Goal: Transaction & Acquisition: Download file/media

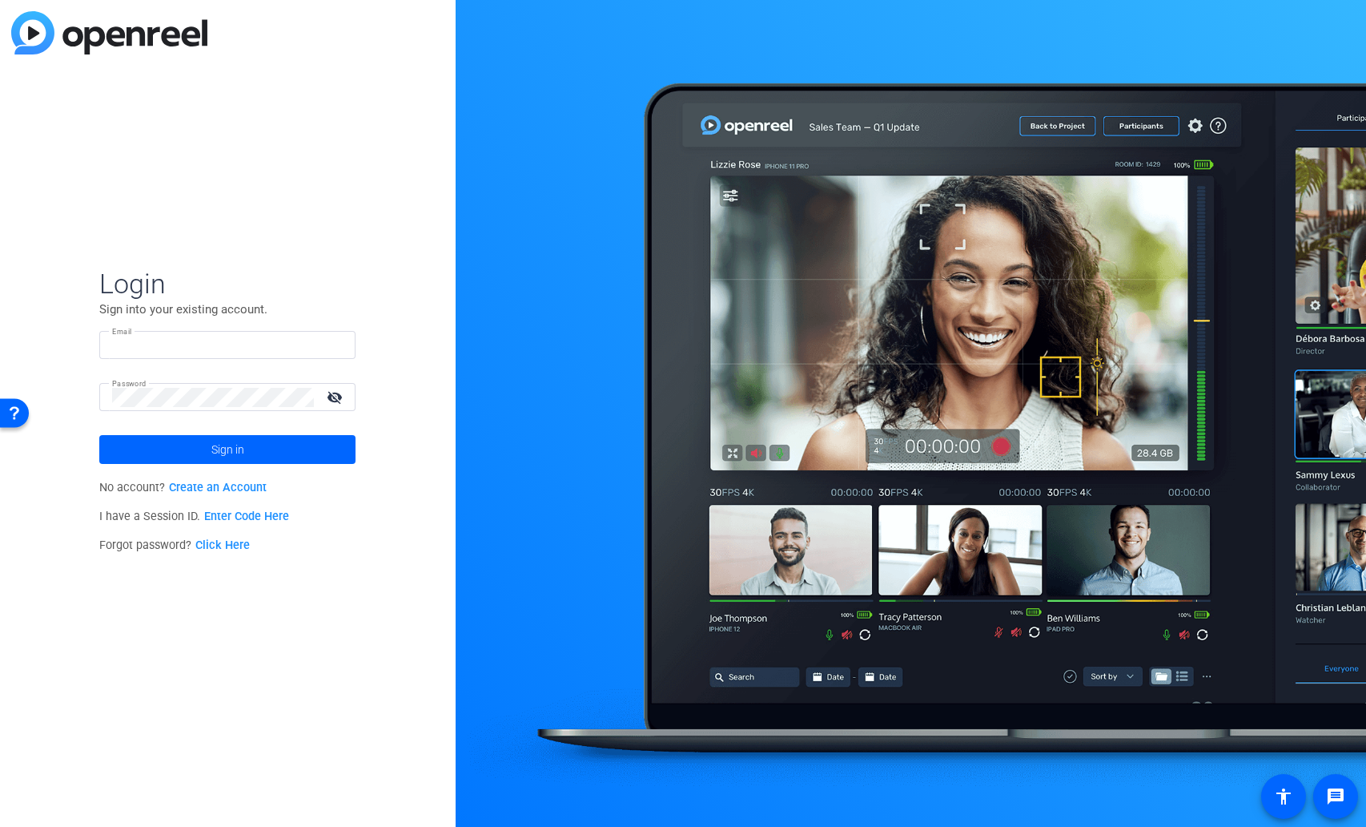
type input "[EMAIL_ADDRESS][DOMAIN_NAME]"
click at [698, 23] on div at bounding box center [911, 413] width 911 height 827
click at [207, 433] on span at bounding box center [227, 449] width 256 height 38
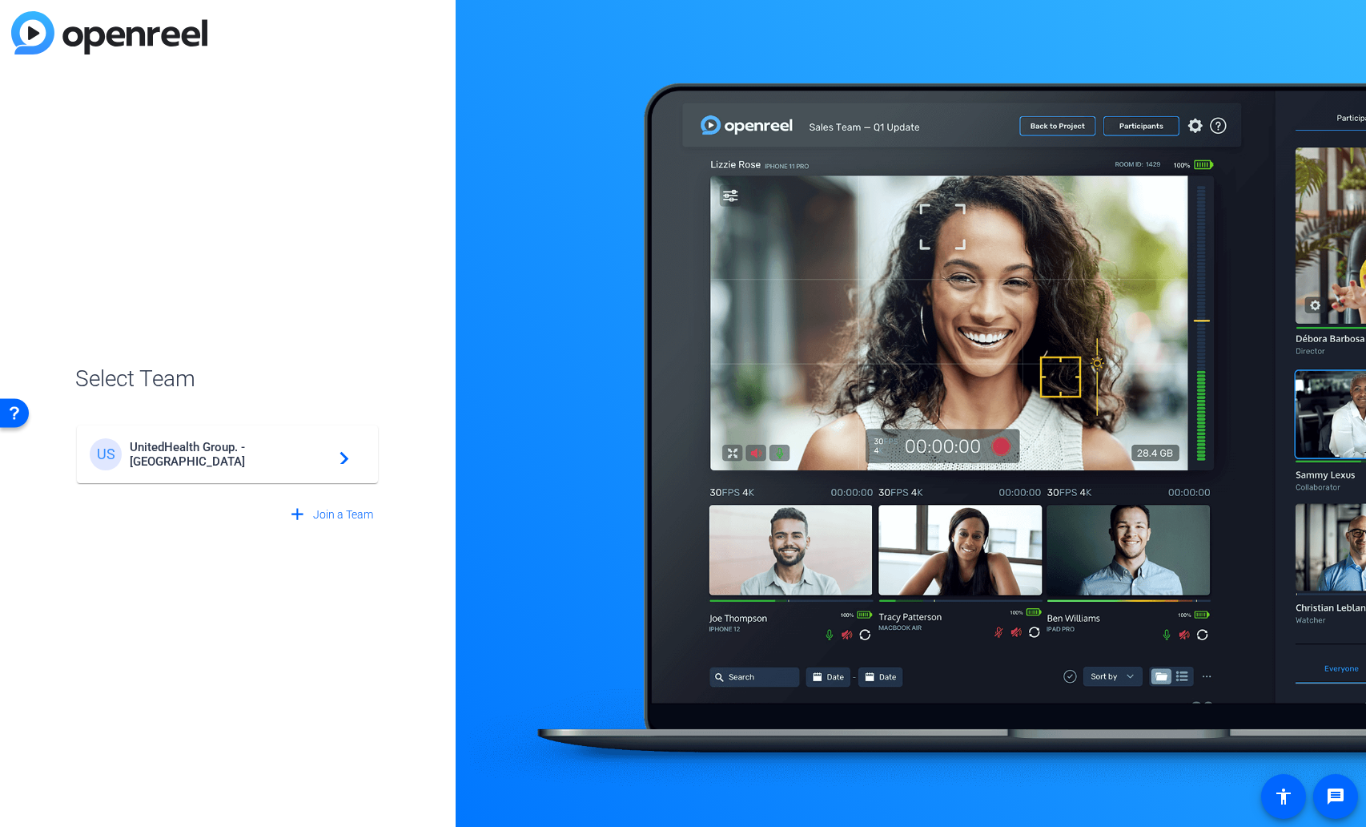
click at [216, 465] on div "US UnitedHealth Group. - Tilt Studios navigate_next" at bounding box center [228, 454] width 276 height 32
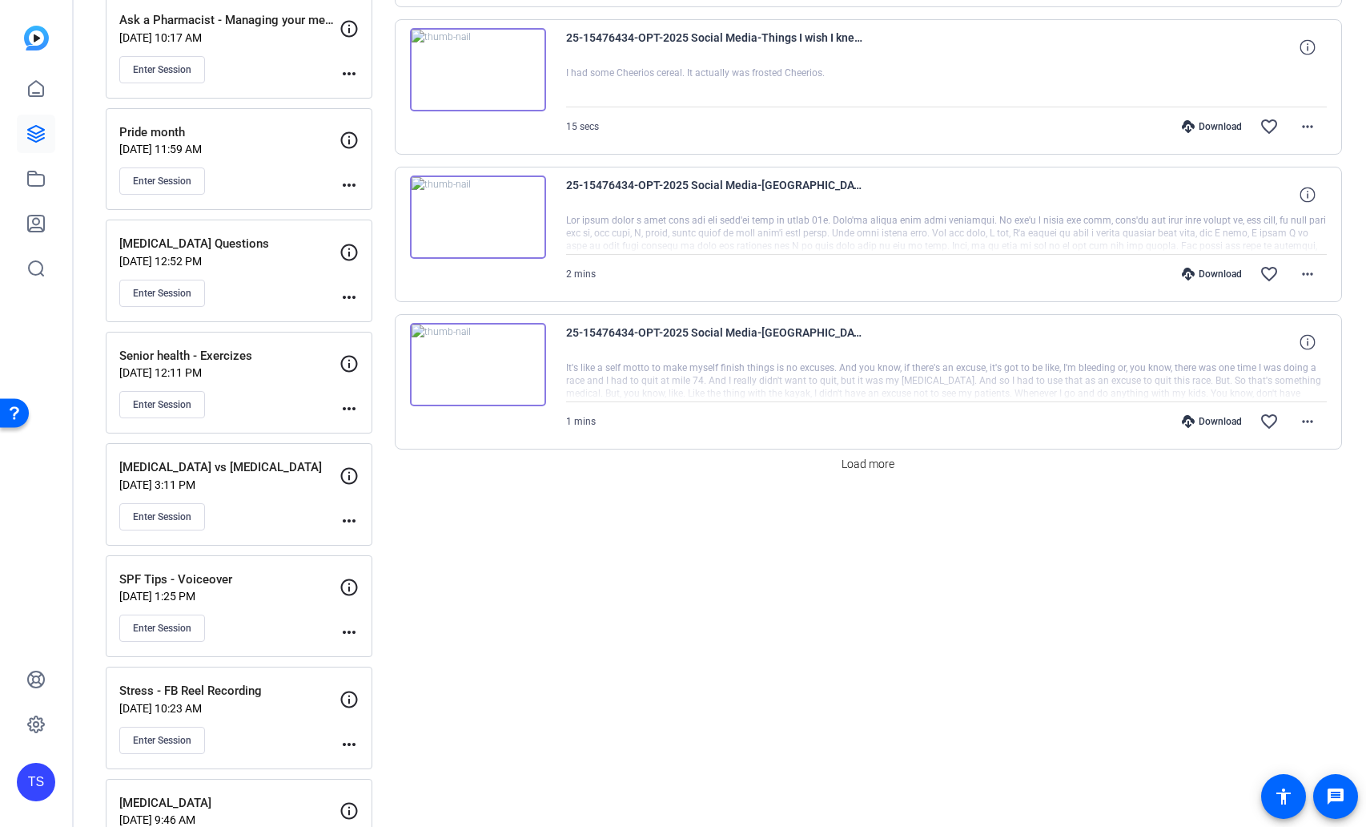
scroll to position [1522, 0]
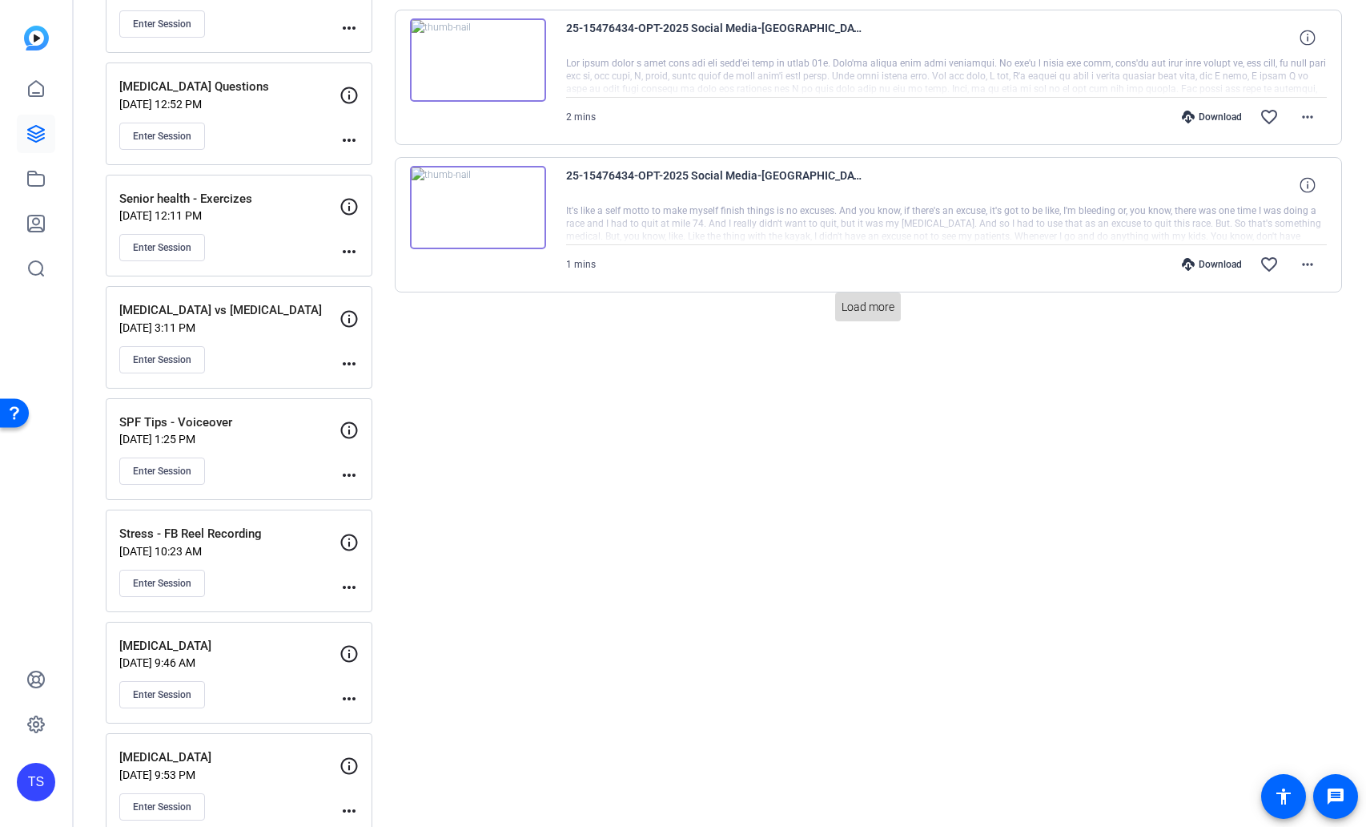
click at [874, 299] on span "Load more" at bounding box center [868, 307] width 53 height 17
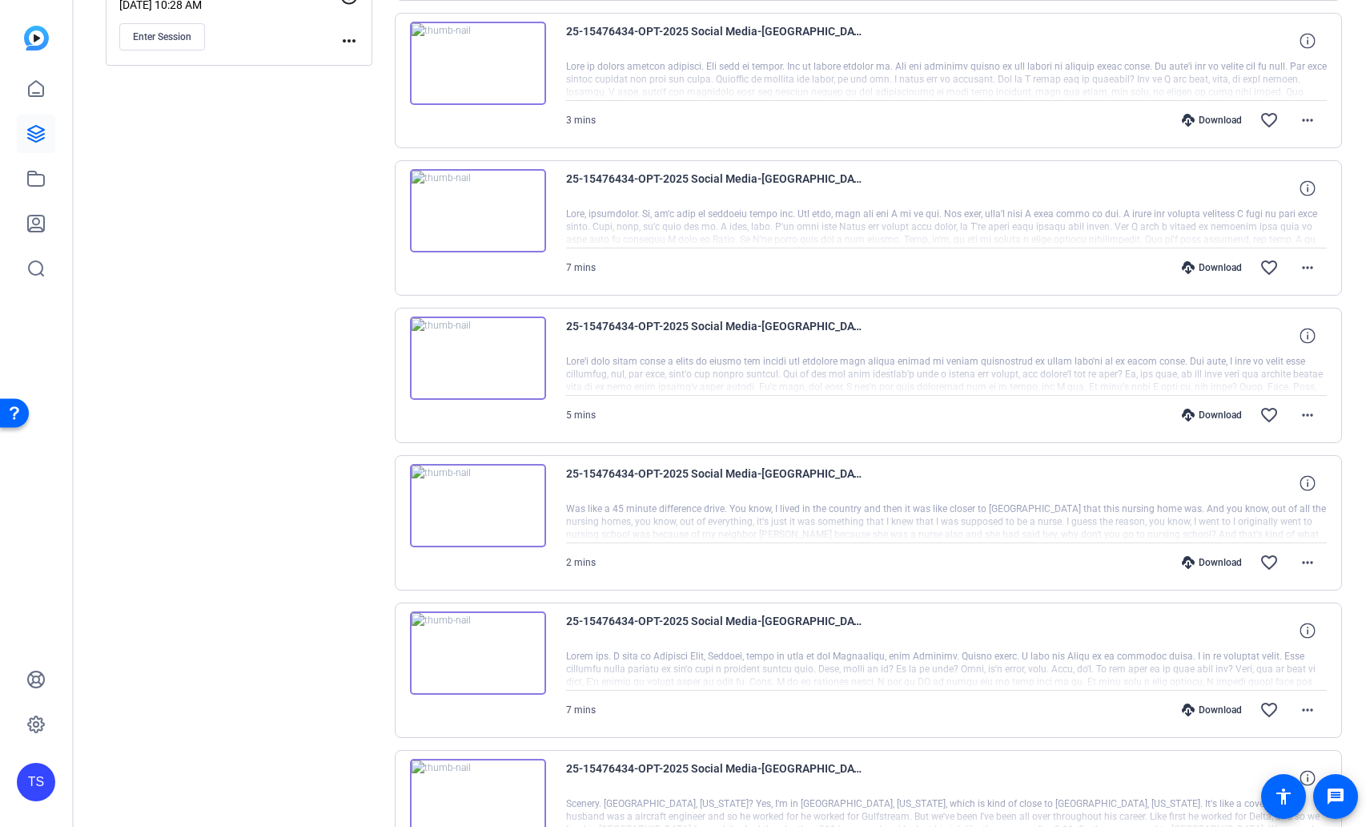
scroll to position [2545, 0]
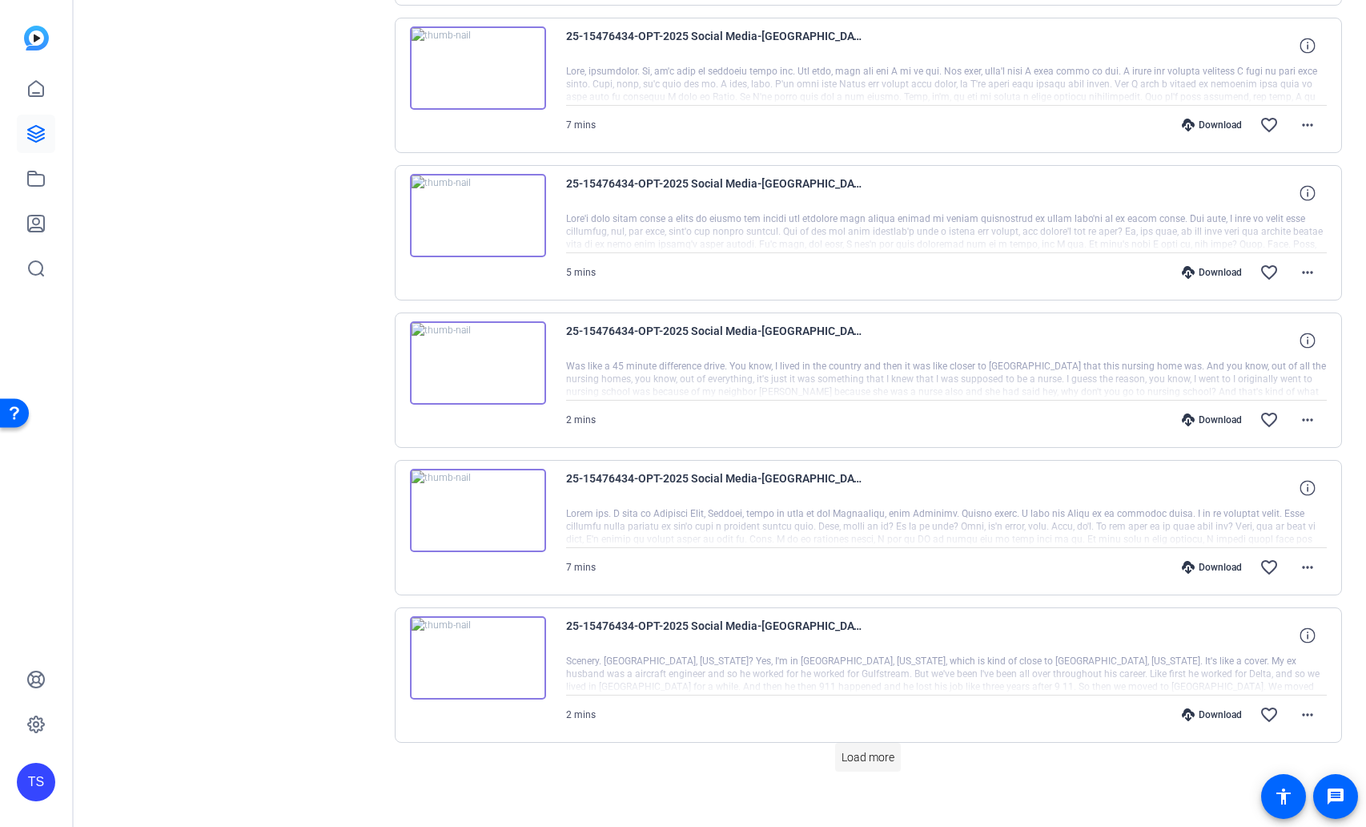
click at [880, 749] on span "Load more" at bounding box center [868, 757] width 53 height 17
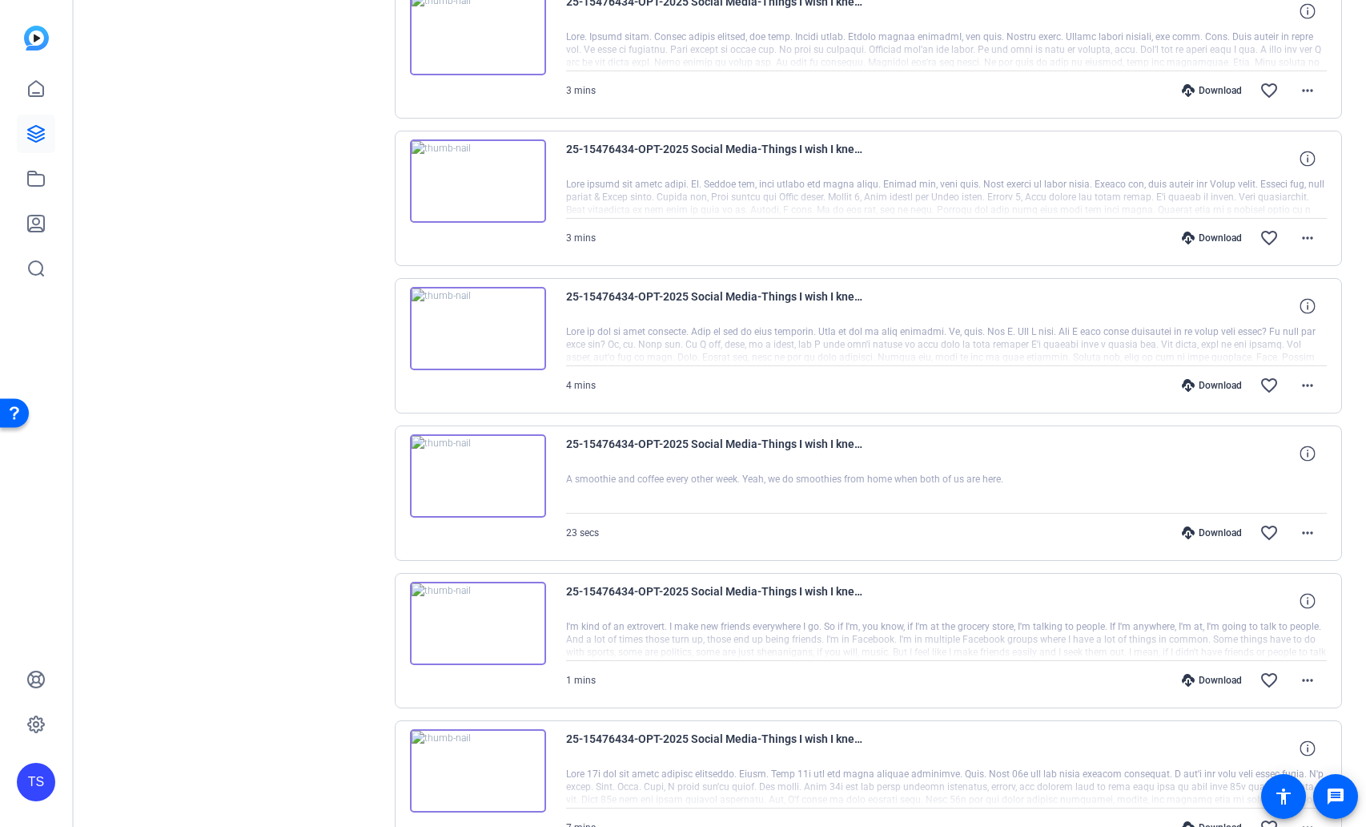
scroll to position [3587, 0]
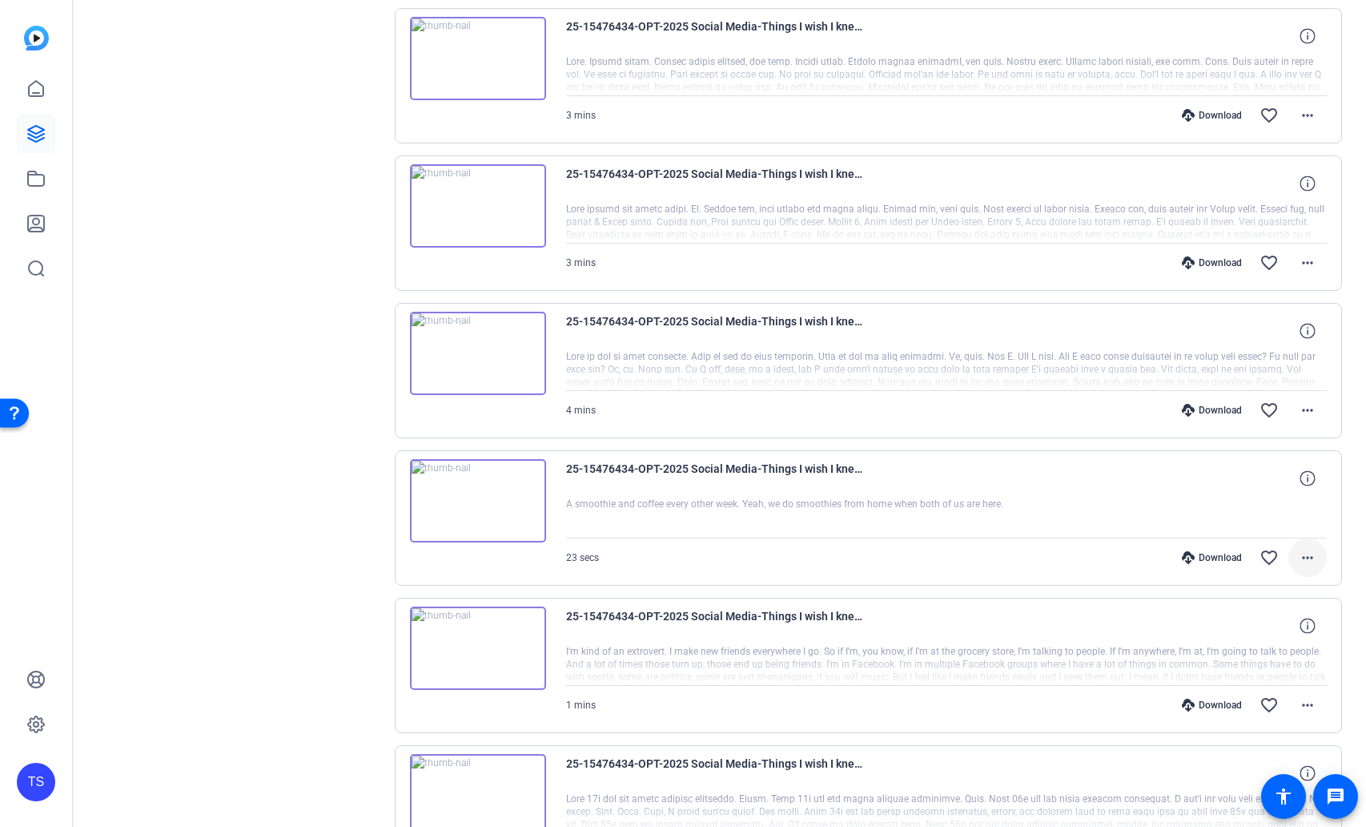
click at [1298, 548] on mat-icon "more_horiz" at bounding box center [1307, 557] width 19 height 19
click at [1251, 610] on span "Download MP4" at bounding box center [1258, 610] width 96 height 19
click at [1298, 400] on mat-icon "more_horiz" at bounding box center [1307, 409] width 19 height 19
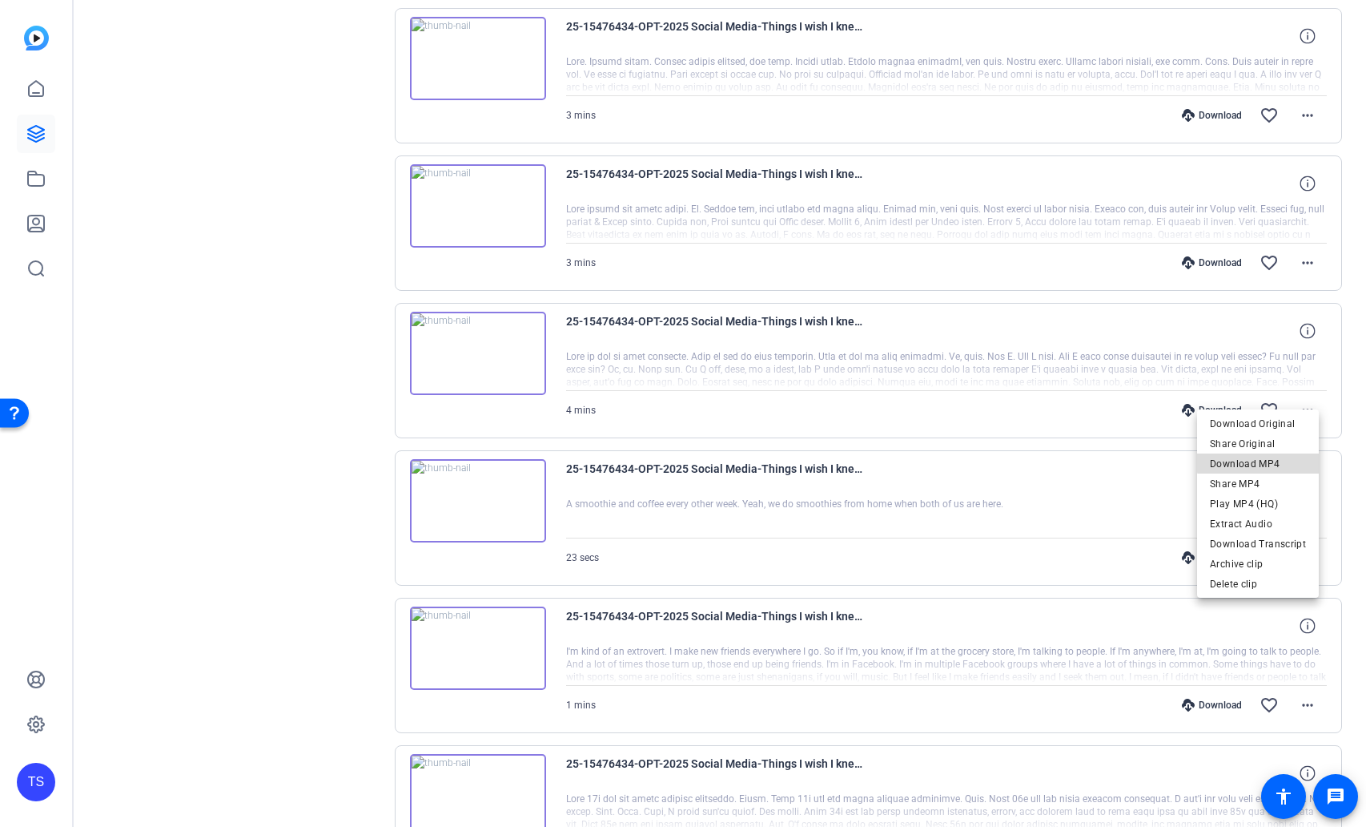
click at [1262, 458] on span "Download MP4" at bounding box center [1258, 463] width 96 height 19
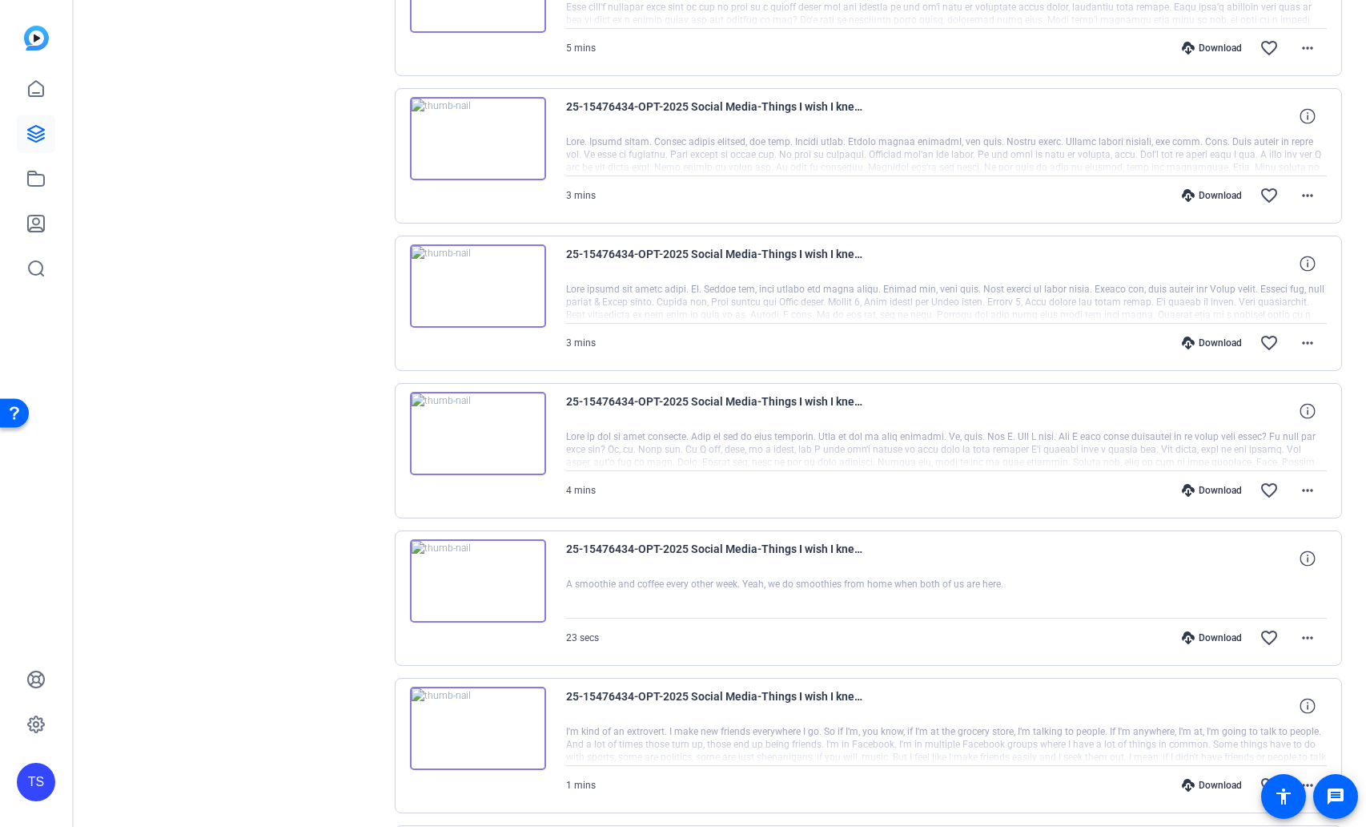
scroll to position [3426, 0]
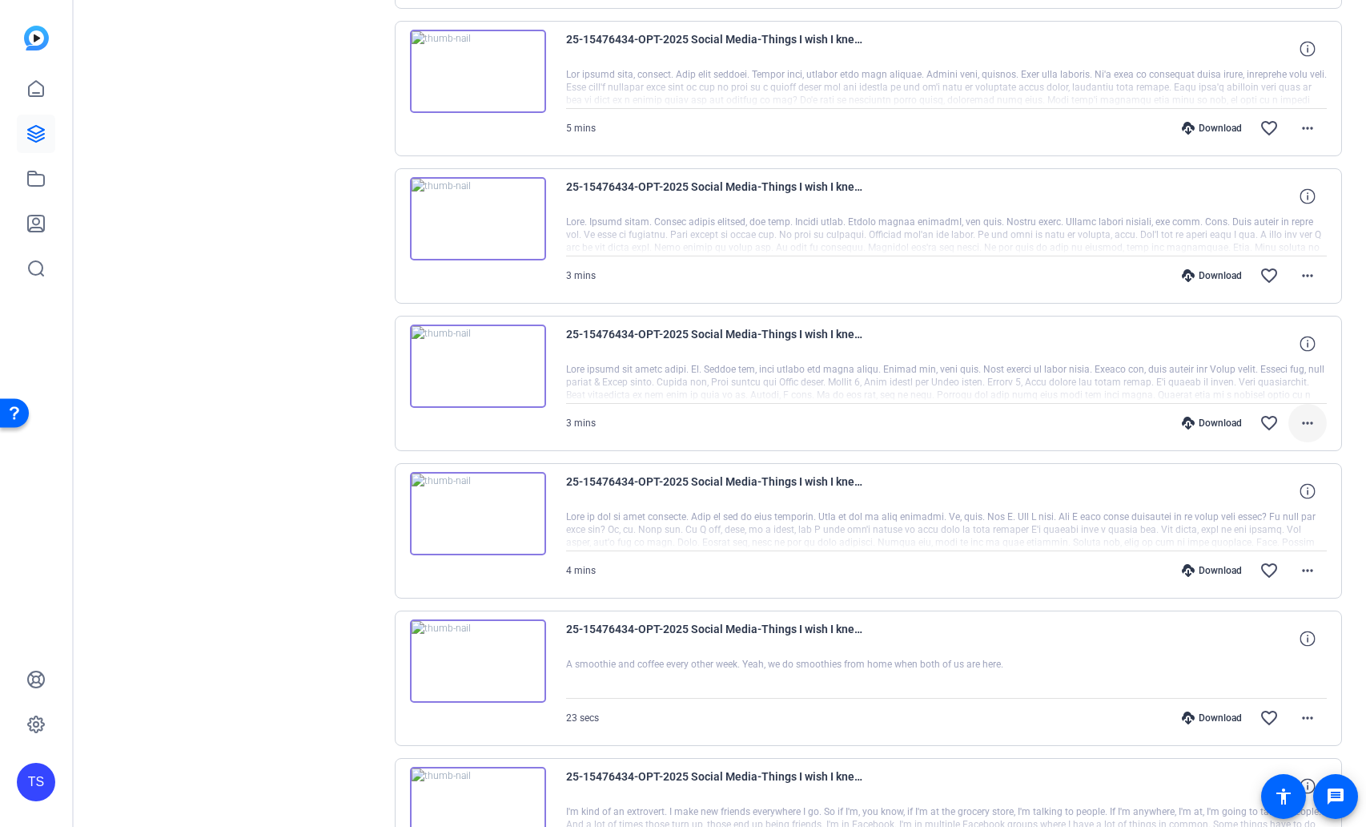
click at [1291, 404] on span at bounding box center [1308, 423] width 38 height 38
click at [1256, 471] on span "Download MP4" at bounding box center [1258, 477] width 96 height 19
click at [1298, 266] on mat-icon "more_horiz" at bounding box center [1307, 275] width 19 height 19
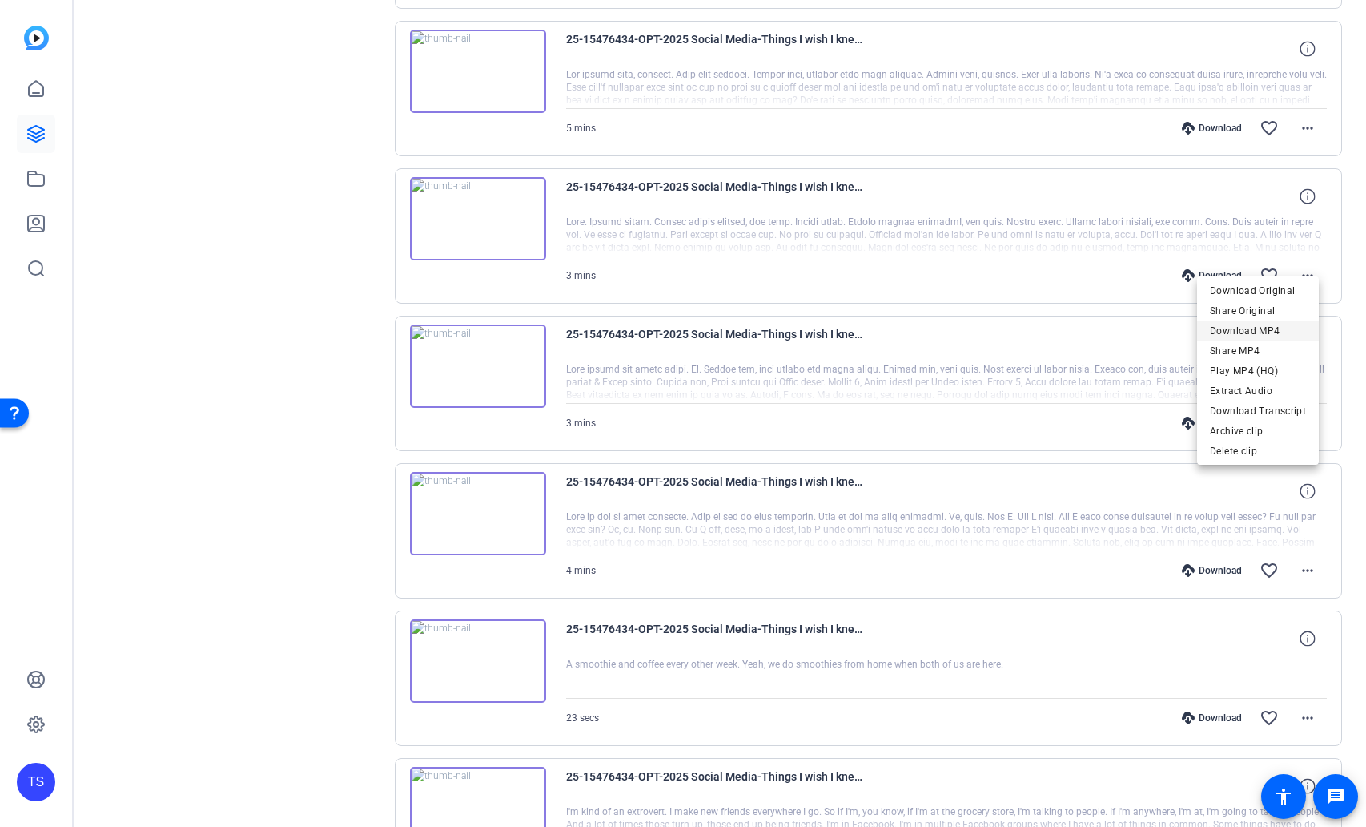
click at [1265, 333] on span "Download MP4" at bounding box center [1258, 330] width 96 height 19
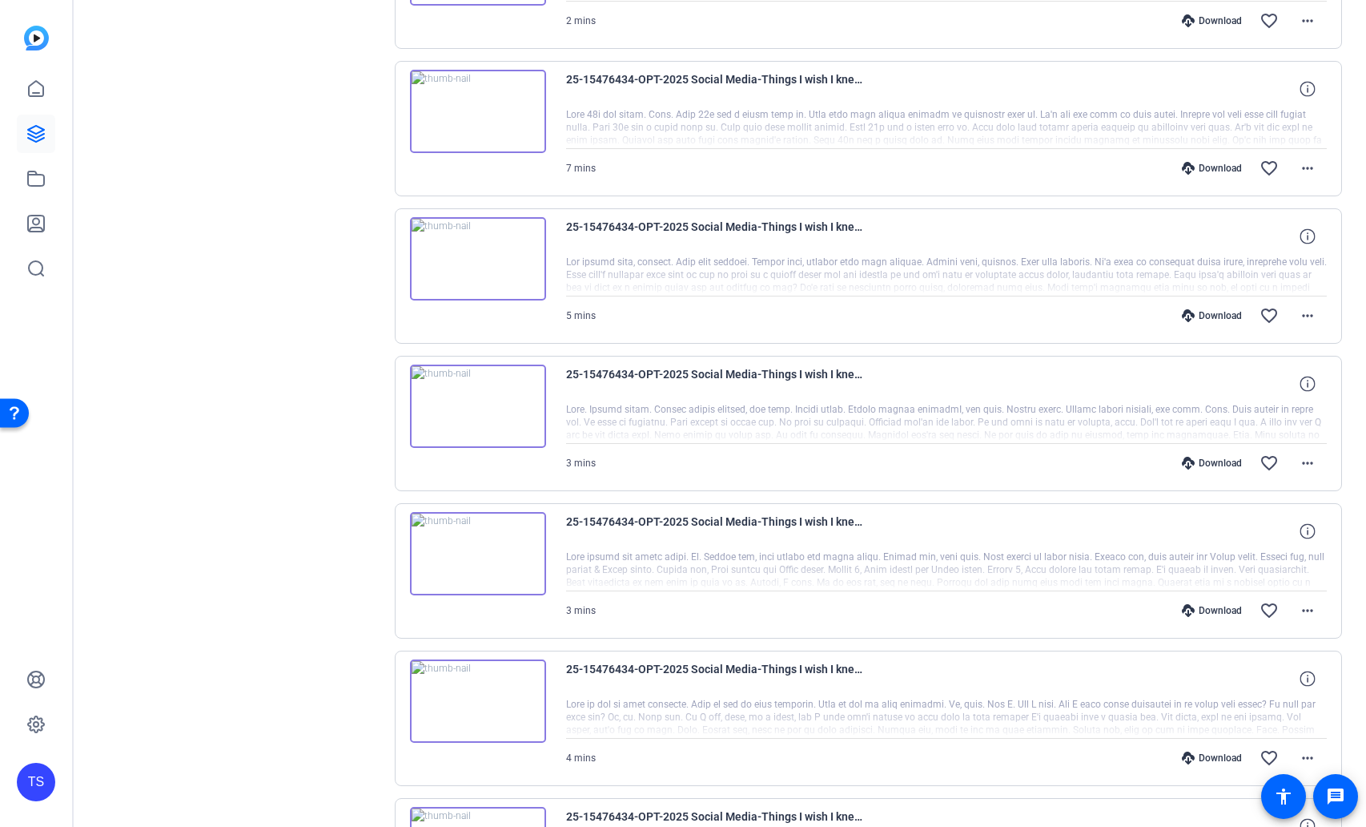
scroll to position [3186, 0]
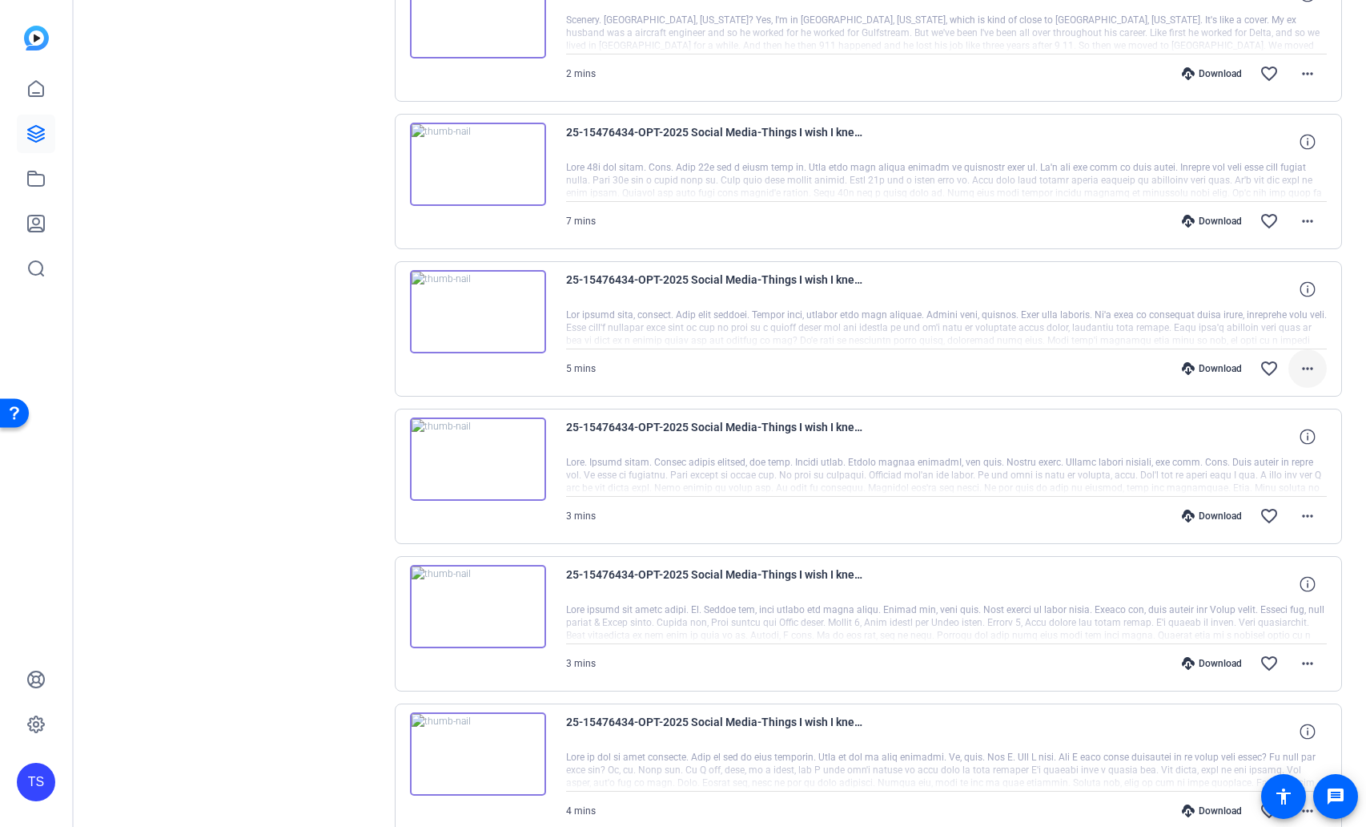
click at [1298, 359] on mat-icon "more_horiz" at bounding box center [1307, 368] width 19 height 19
click at [1263, 417] on span "Download MP4" at bounding box center [1258, 424] width 96 height 19
click at [1307, 211] on mat-icon "more_horiz" at bounding box center [1307, 220] width 19 height 19
click at [1275, 273] on span "Download MP4" at bounding box center [1258, 277] width 96 height 19
